Goal: Task Accomplishment & Management: Manage account settings

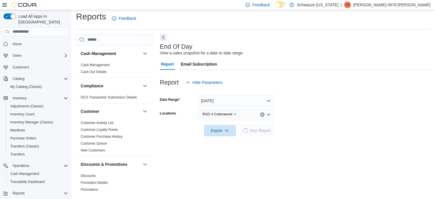
scroll to position [37, 0]
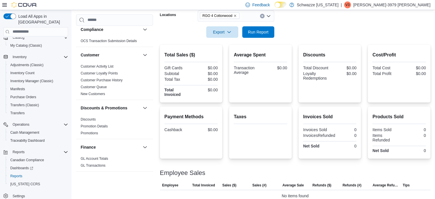
click at [413, 10] on div "Feedback Dark Mode Schwazze [US_STATE] | V3 [PERSON_NAME]-3979 [PERSON_NAME]" at bounding box center [336, 4] width 187 height 11
click at [406, 3] on p "[PERSON_NAME]-3979 [PERSON_NAME]" at bounding box center [391, 4] width 77 height 7
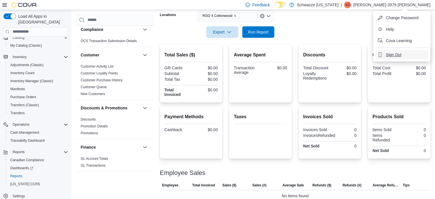
click at [395, 56] on span "Sign Out" at bounding box center [393, 55] width 15 height 6
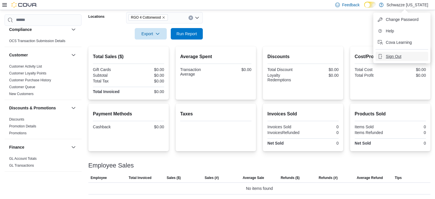
scroll to position [100, 0]
